Goal: Information Seeking & Learning: Learn about a topic

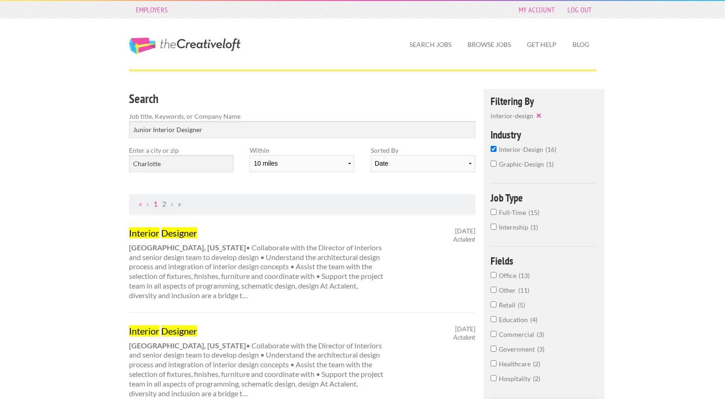
click at [153, 206] on link "1" at bounding box center [155, 203] width 4 height 9
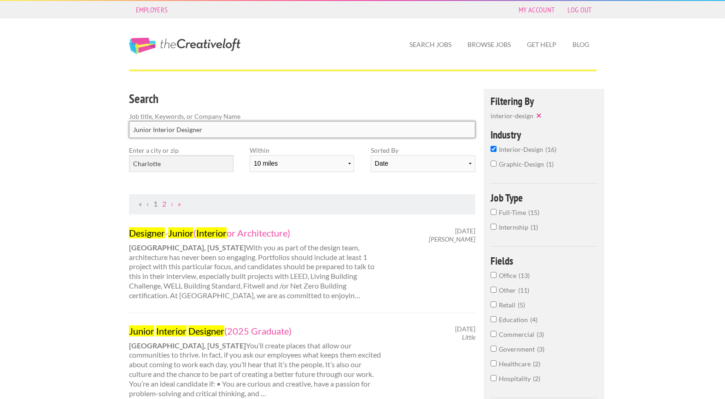
click at [150, 128] on input "Junior Interior Designer" at bounding box center [302, 129] width 347 height 17
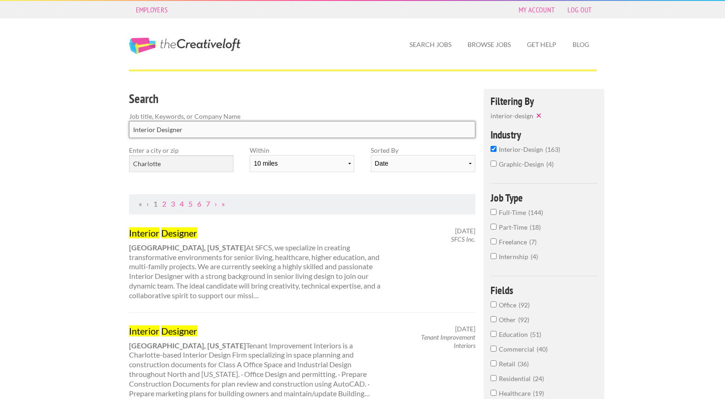
click at [256, 136] on input "Interior Designer" at bounding box center [302, 129] width 347 height 17
click button "submit" at bounding box center [0, 0] width 0 height 0
drag, startPoint x: 195, startPoint y: 131, endPoint x: 132, endPoint y: 164, distance: 71.3
click at [132, 164] on div "Search Job title, Keywords, or Company Name Interior Designer Enter a city or z…" at bounding box center [302, 141] width 363 height 105
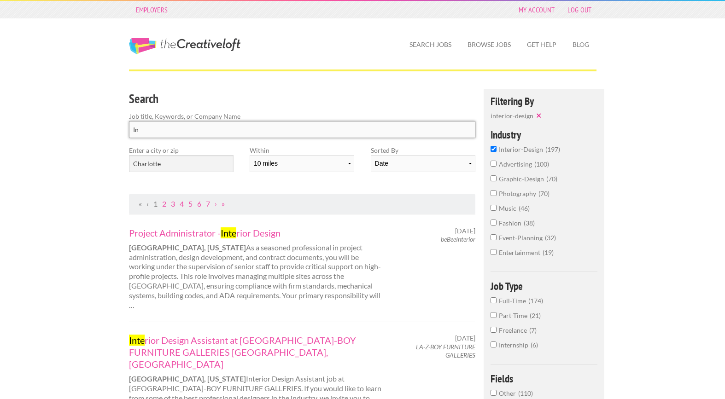
type input "I"
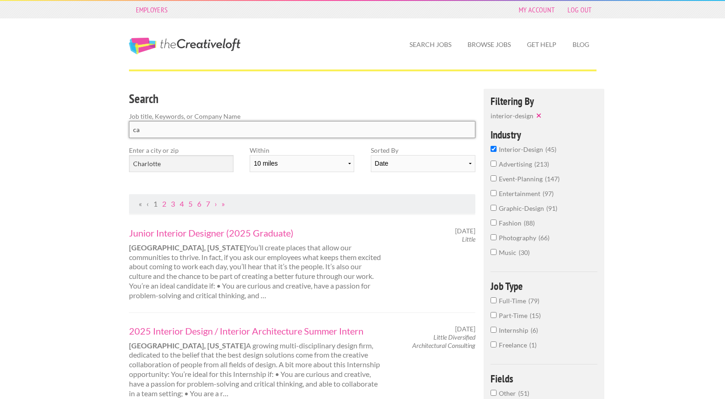
type input "c"
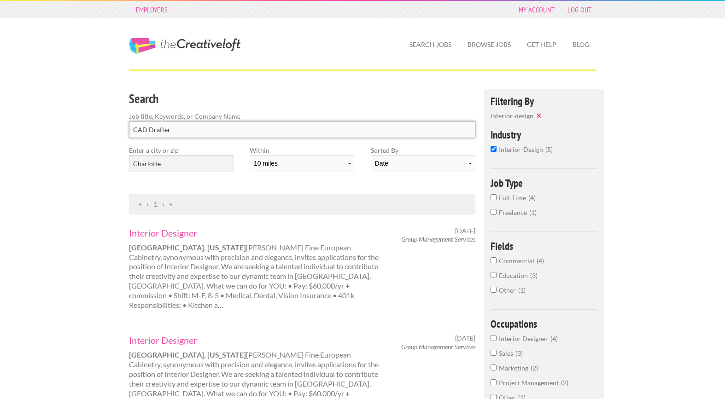
type input "CAD Drafter"
click button "submit" at bounding box center [0, 0] width 0 height 0
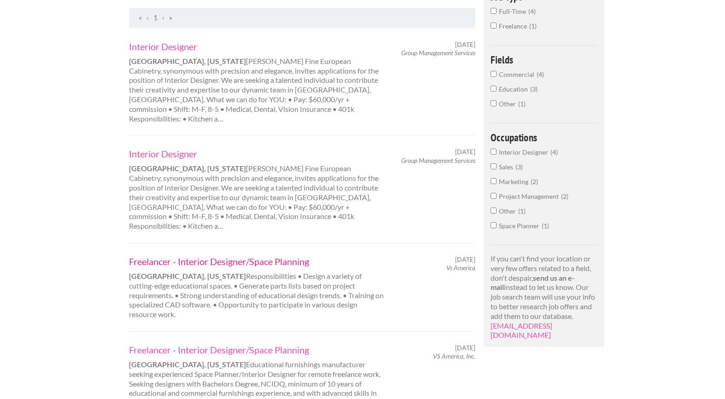
scroll to position [189, 0]
